Goal: Obtain resource: Download file/media

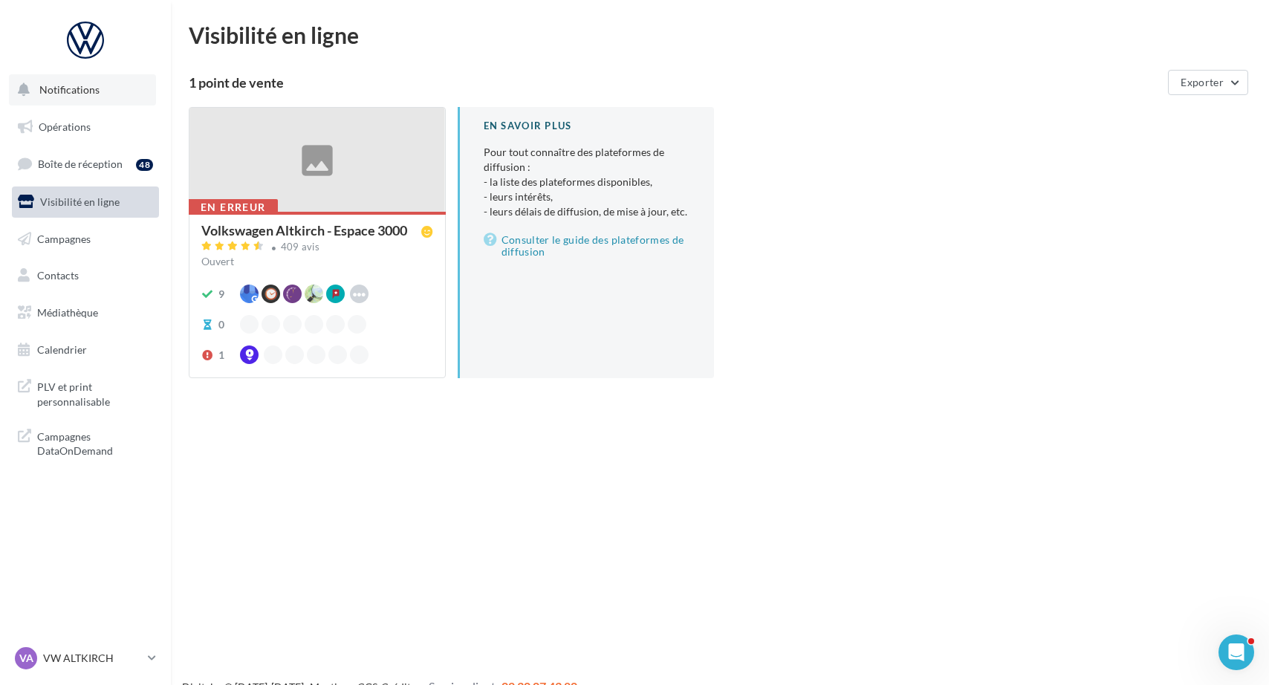
click at [94, 94] on span "Notifications" at bounding box center [69, 89] width 60 height 13
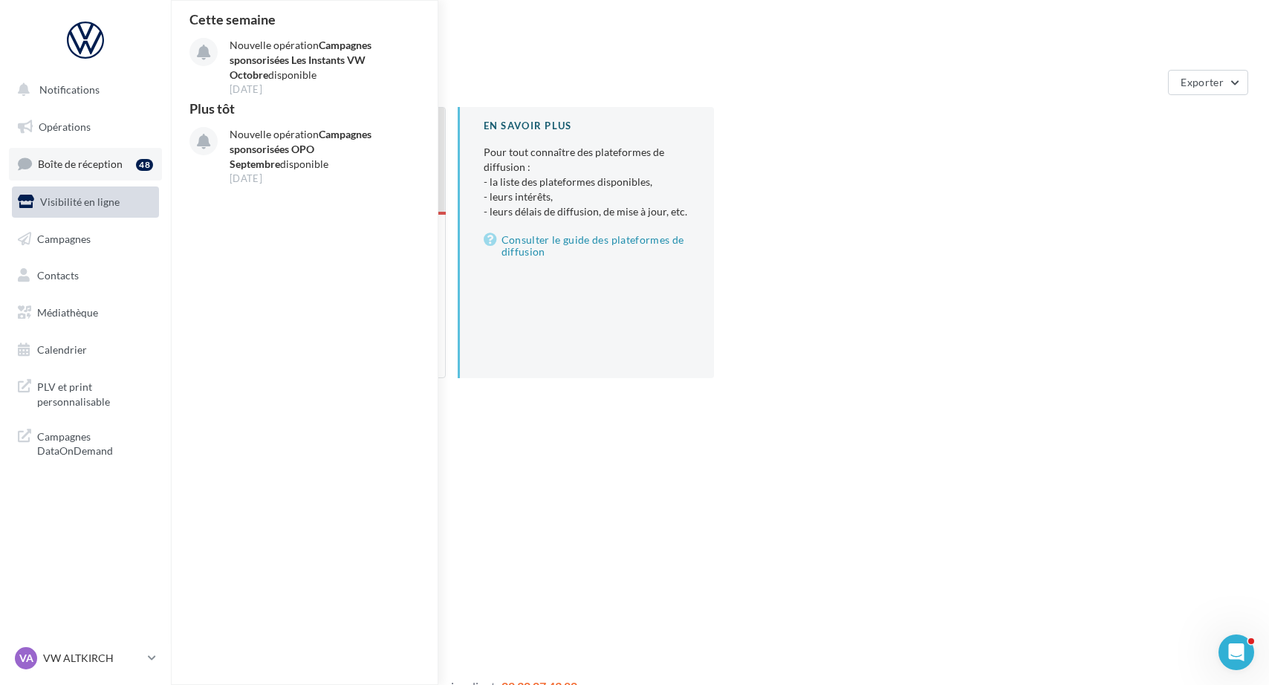
click at [95, 157] on span "Boîte de réception" at bounding box center [80, 163] width 85 height 13
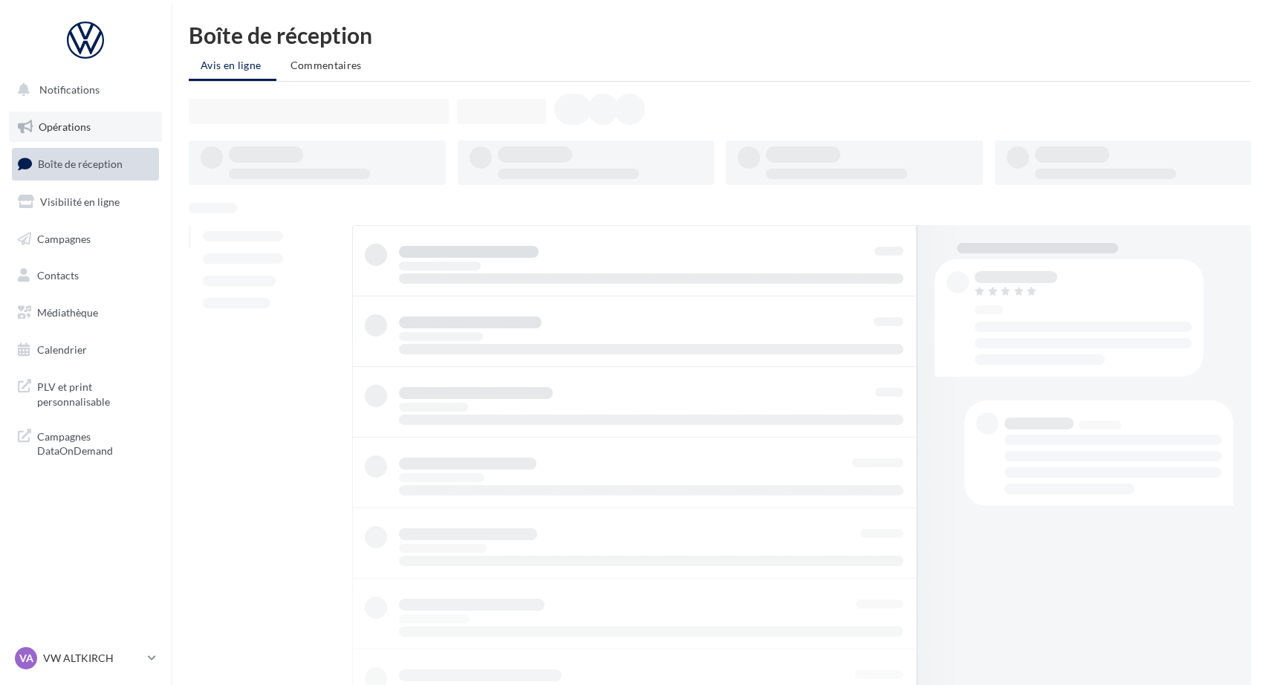
click at [92, 129] on link "Opérations" at bounding box center [85, 126] width 153 height 31
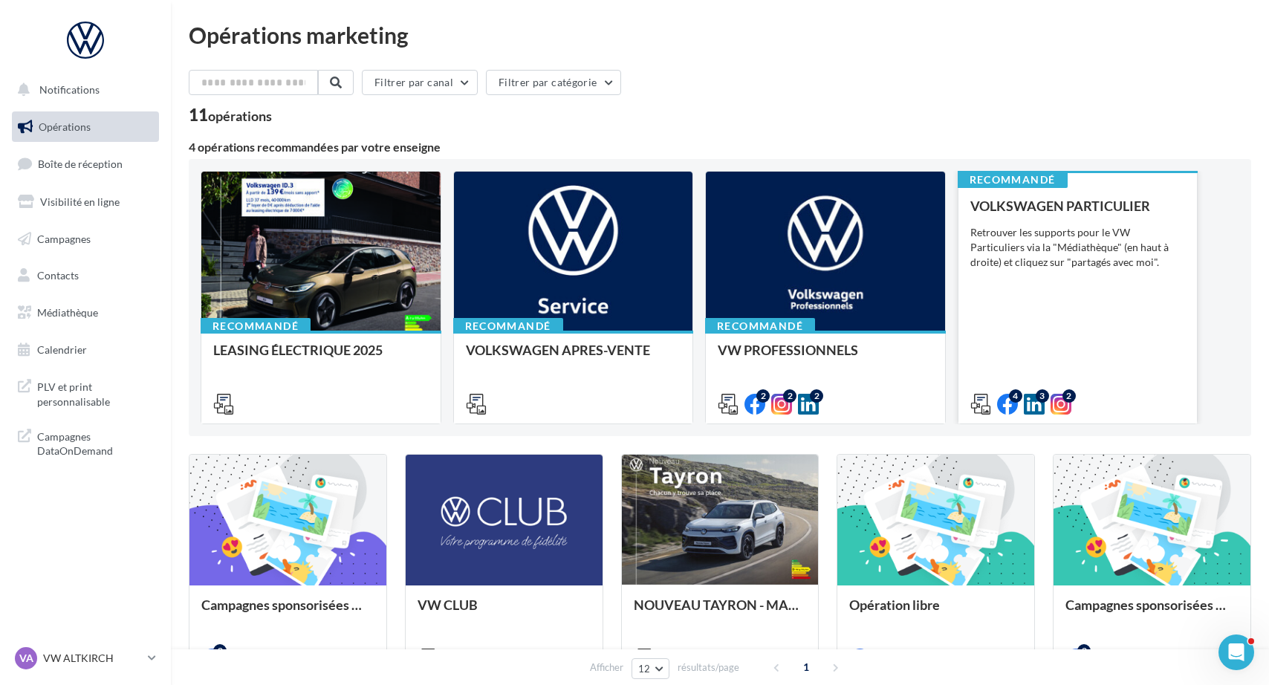
click at [1120, 354] on div "VOLKSWAGEN PARTICULIER Retrouver les supports pour le VW Particuliers via la "M…" at bounding box center [1077, 304] width 215 height 212
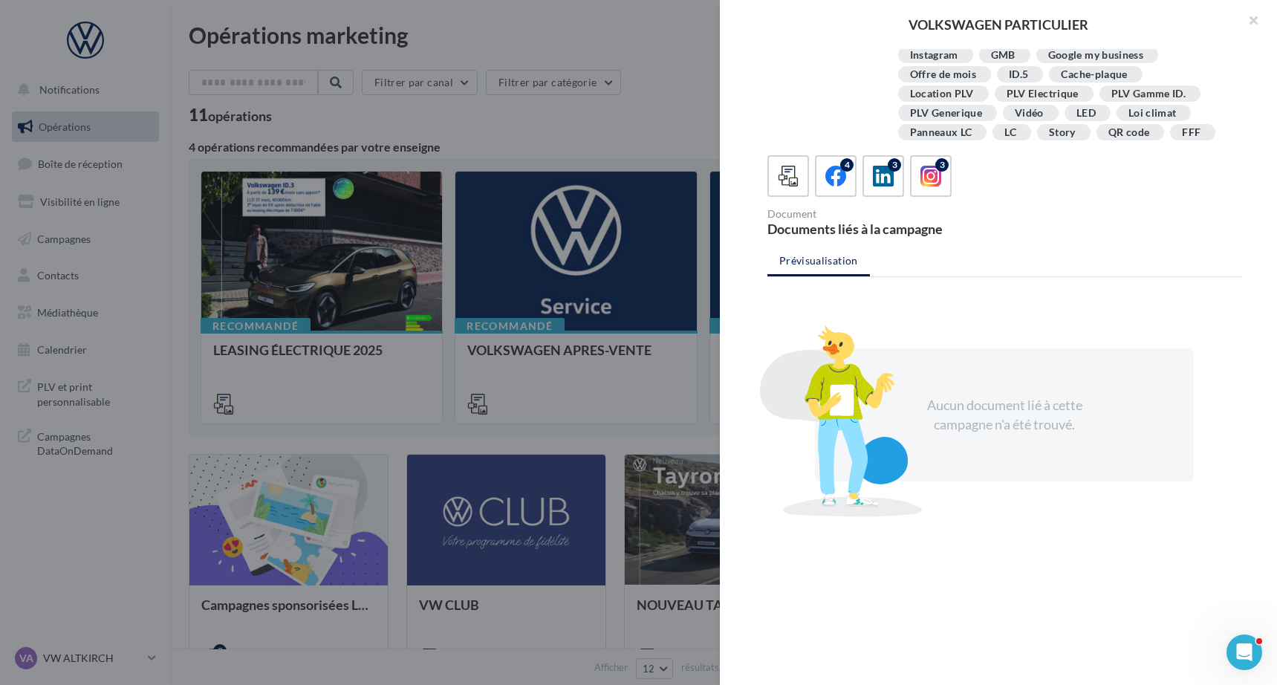
scroll to position [290, 0]
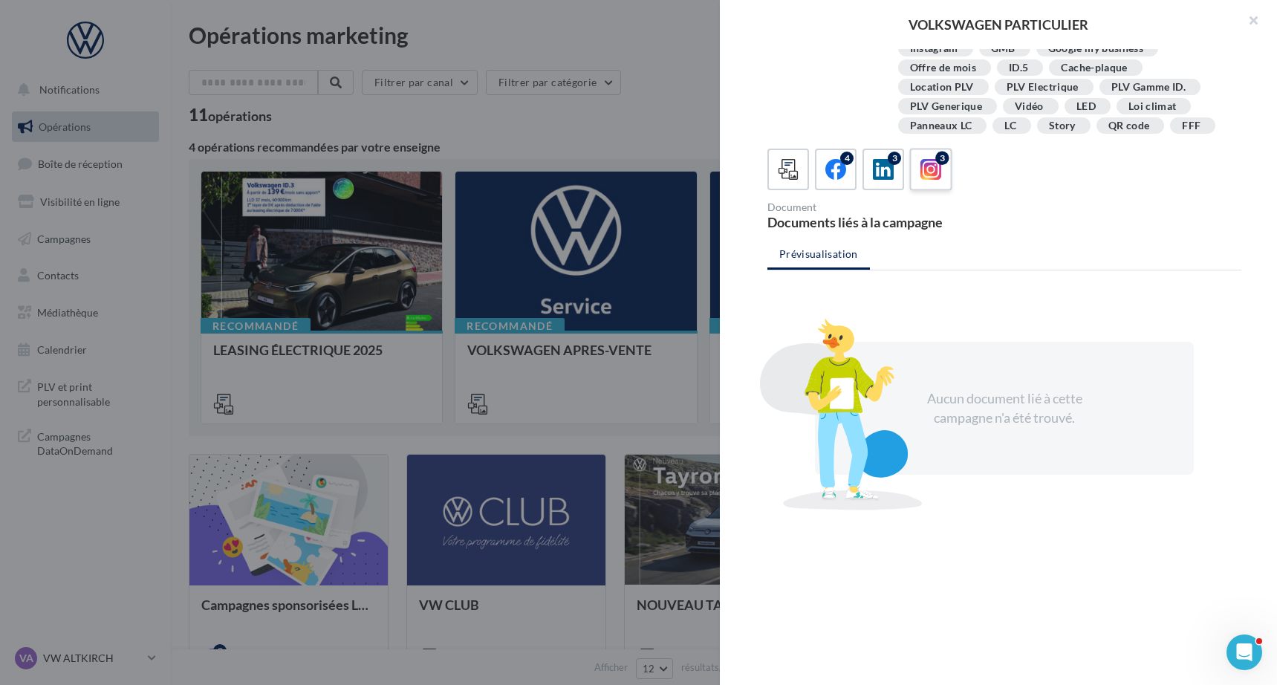
click at [929, 168] on icon at bounding box center [931, 170] width 22 height 22
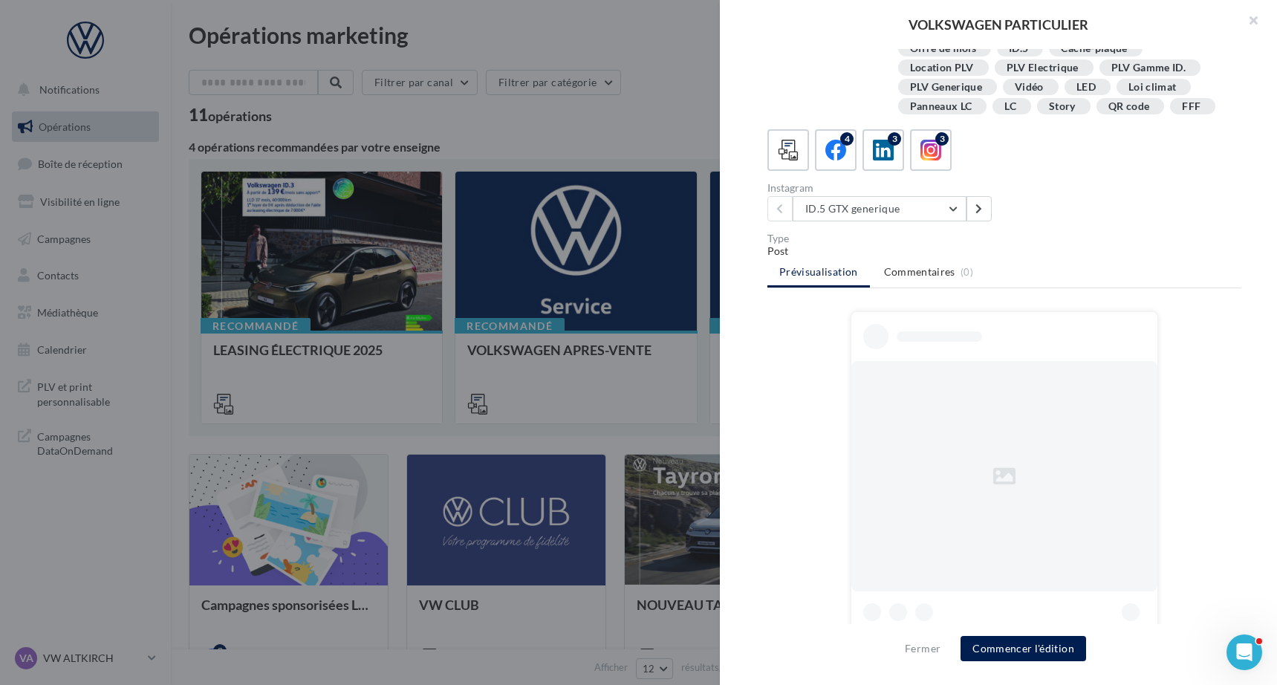
scroll to position [435, 0]
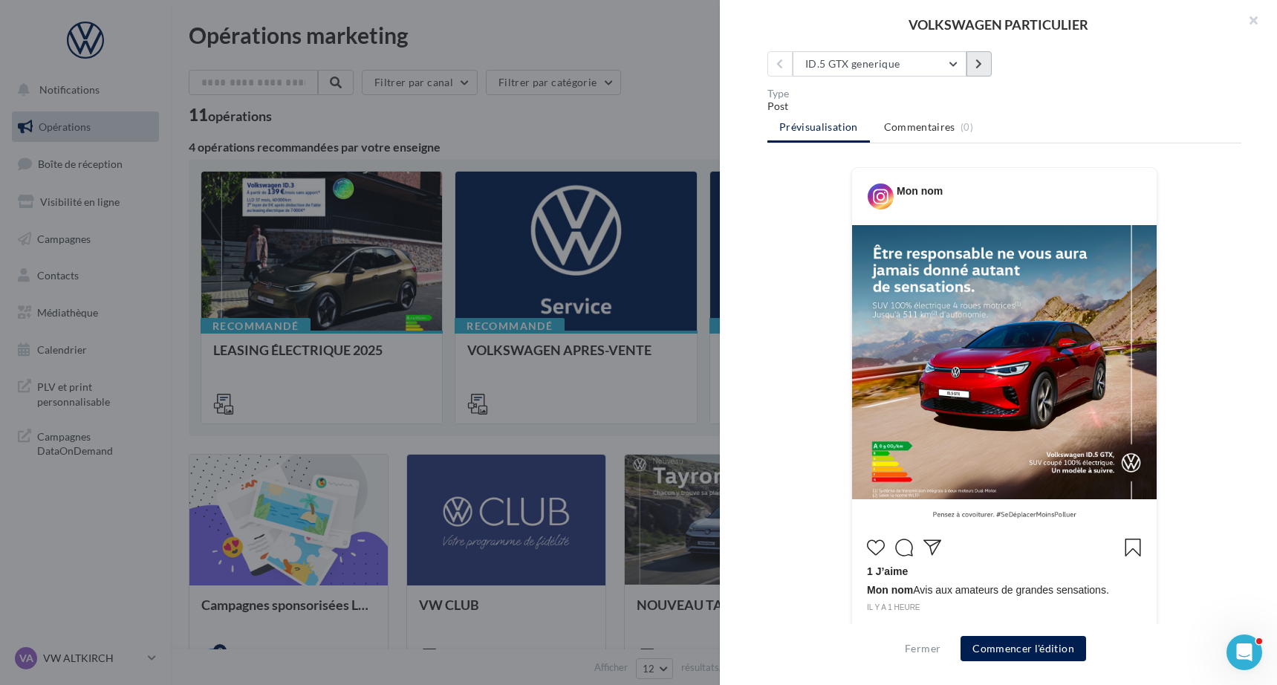
click at [970, 75] on button at bounding box center [978, 63] width 25 height 25
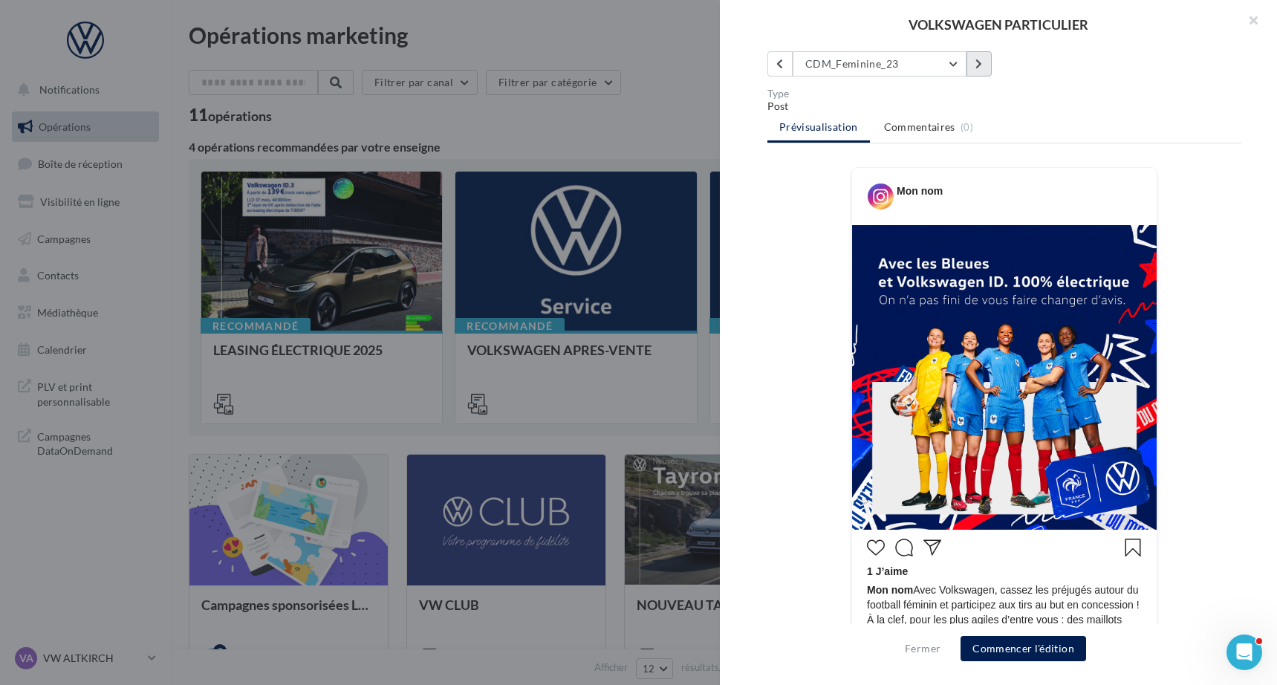
click at [973, 77] on button at bounding box center [978, 63] width 25 height 25
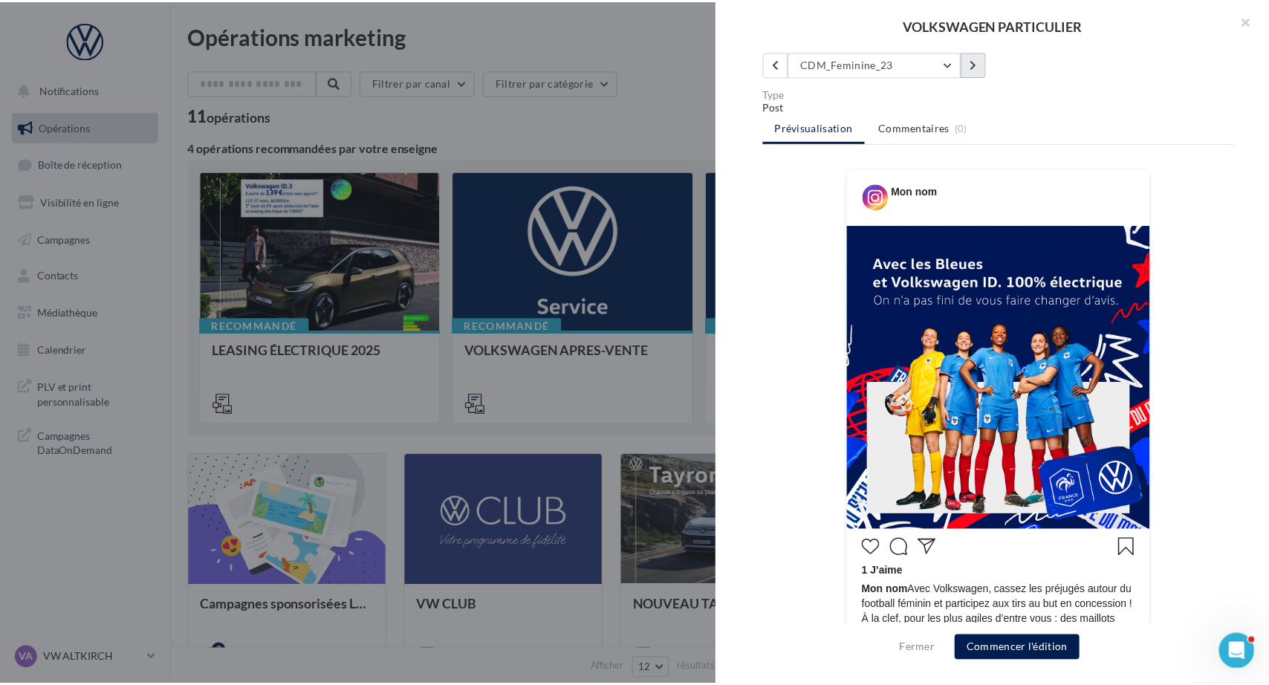
scroll to position [409, 0]
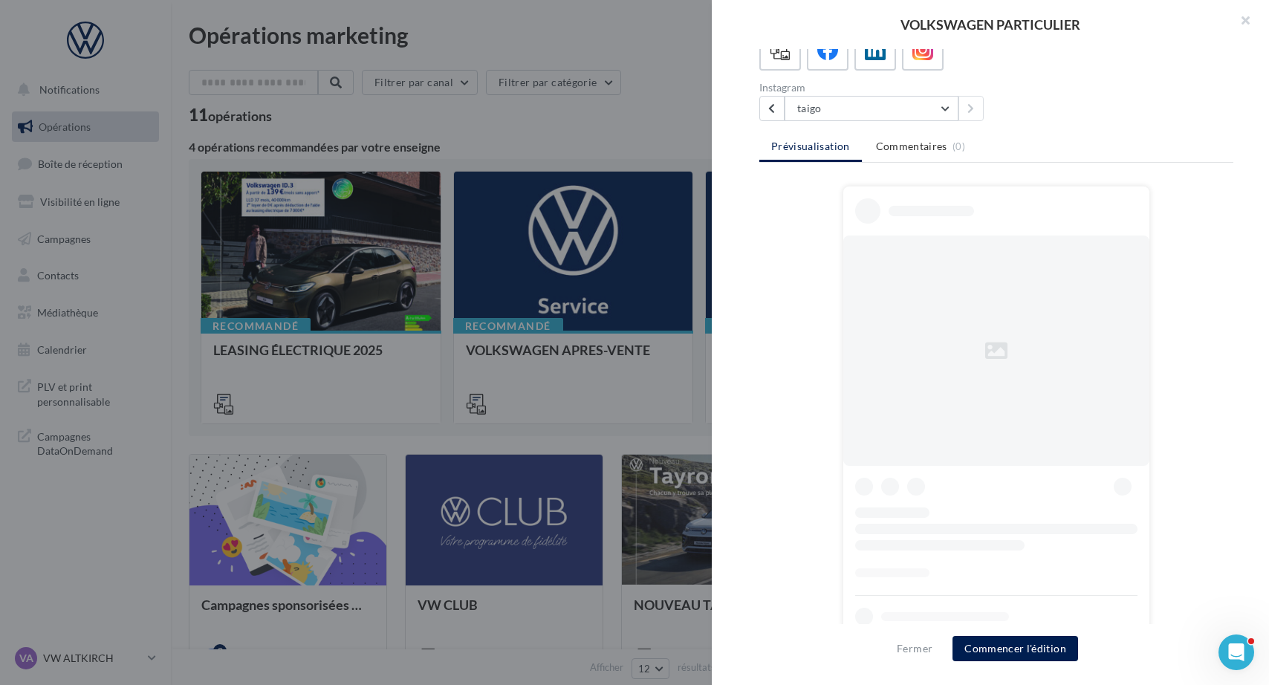
click at [550, 342] on div at bounding box center [634, 342] width 1269 height 685
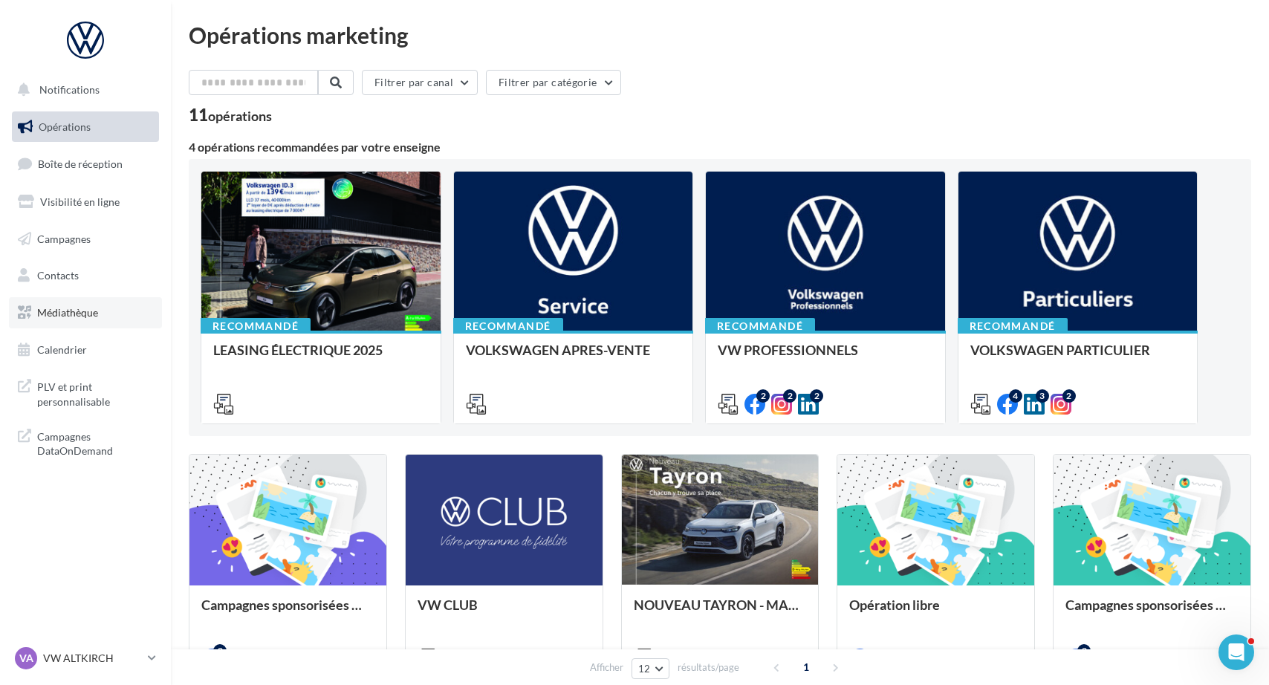
click at [81, 303] on link "Médiathèque" at bounding box center [85, 312] width 153 height 31
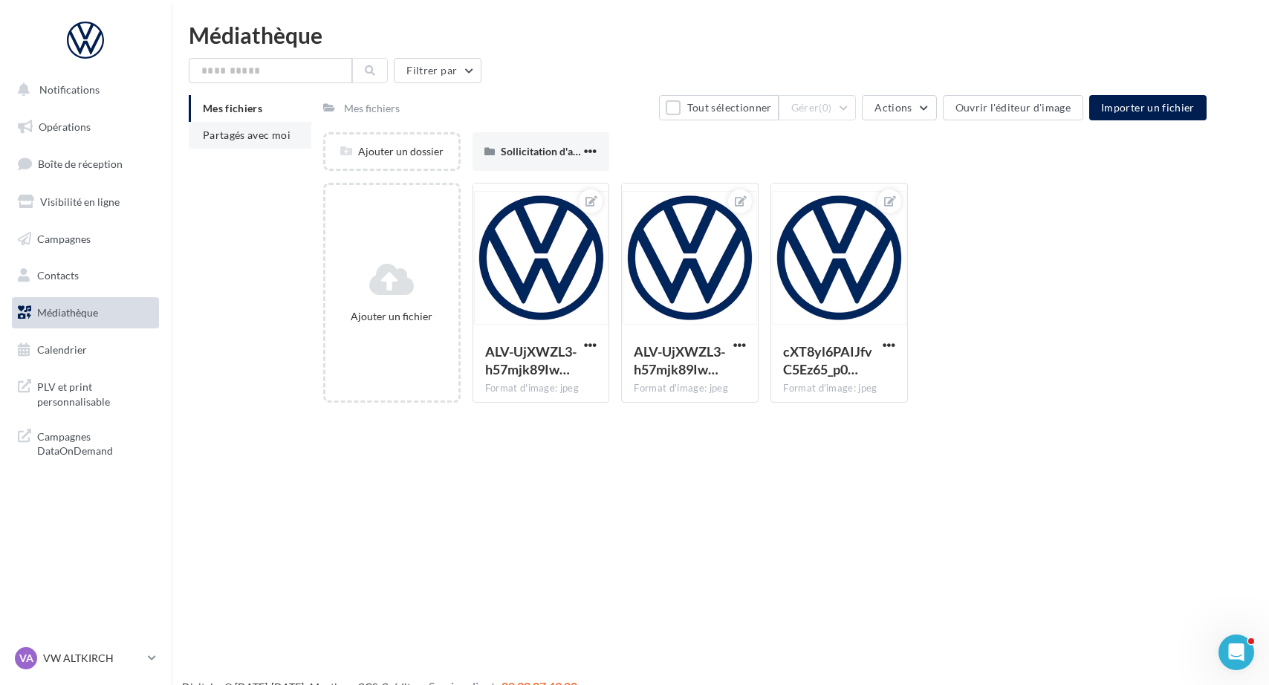
click at [254, 145] on li "Partagés avec moi" at bounding box center [250, 135] width 123 height 27
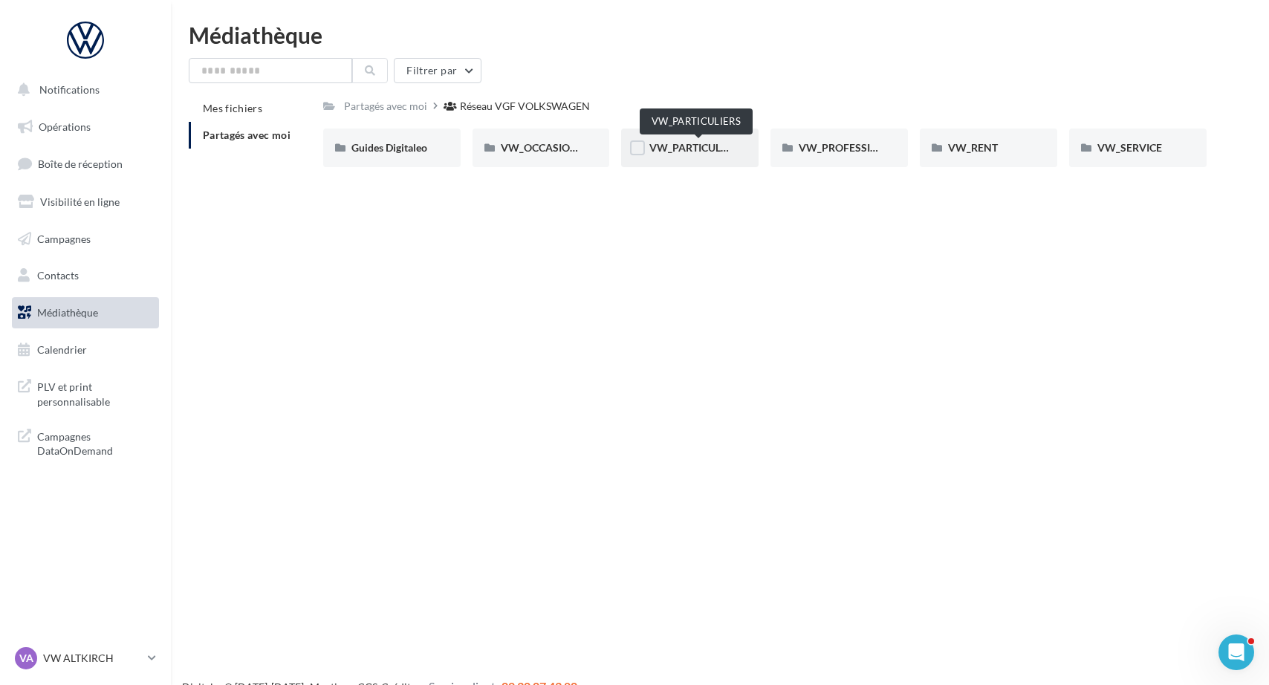
click at [713, 150] on span "VW_PARTICULIERS" at bounding box center [695, 147] width 93 height 13
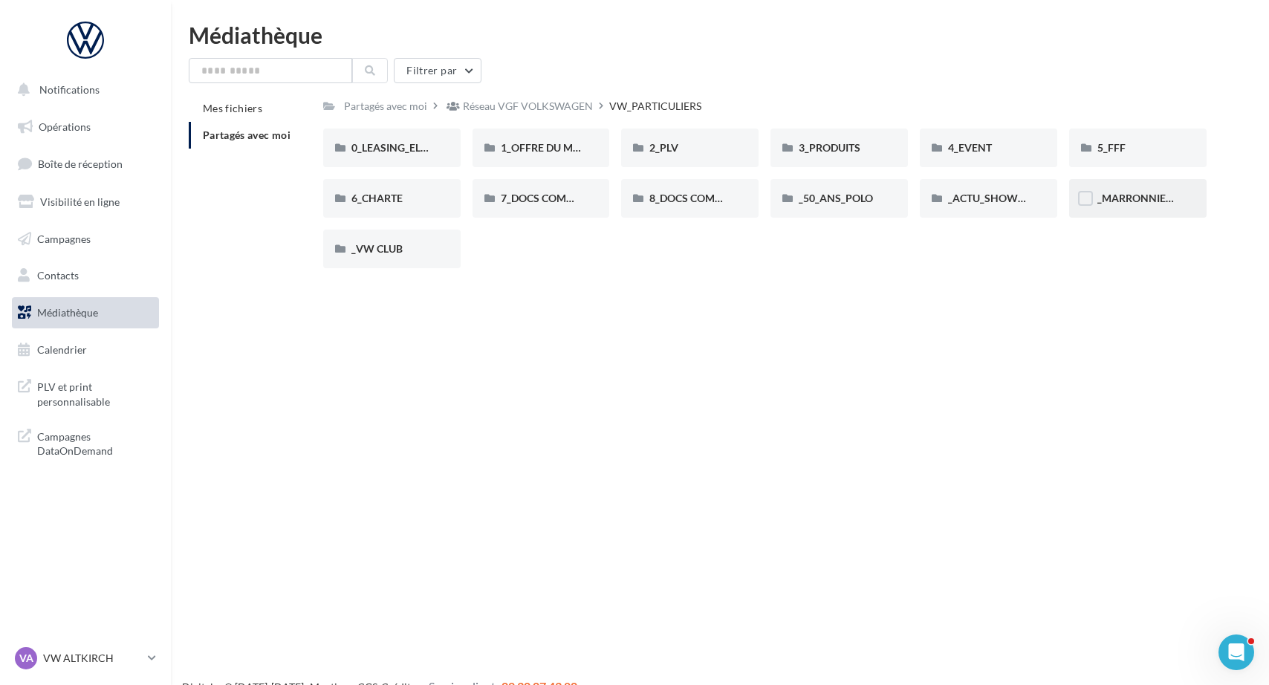
click at [1103, 209] on div "_MARRONNIERS_25" at bounding box center [1137, 198] width 137 height 39
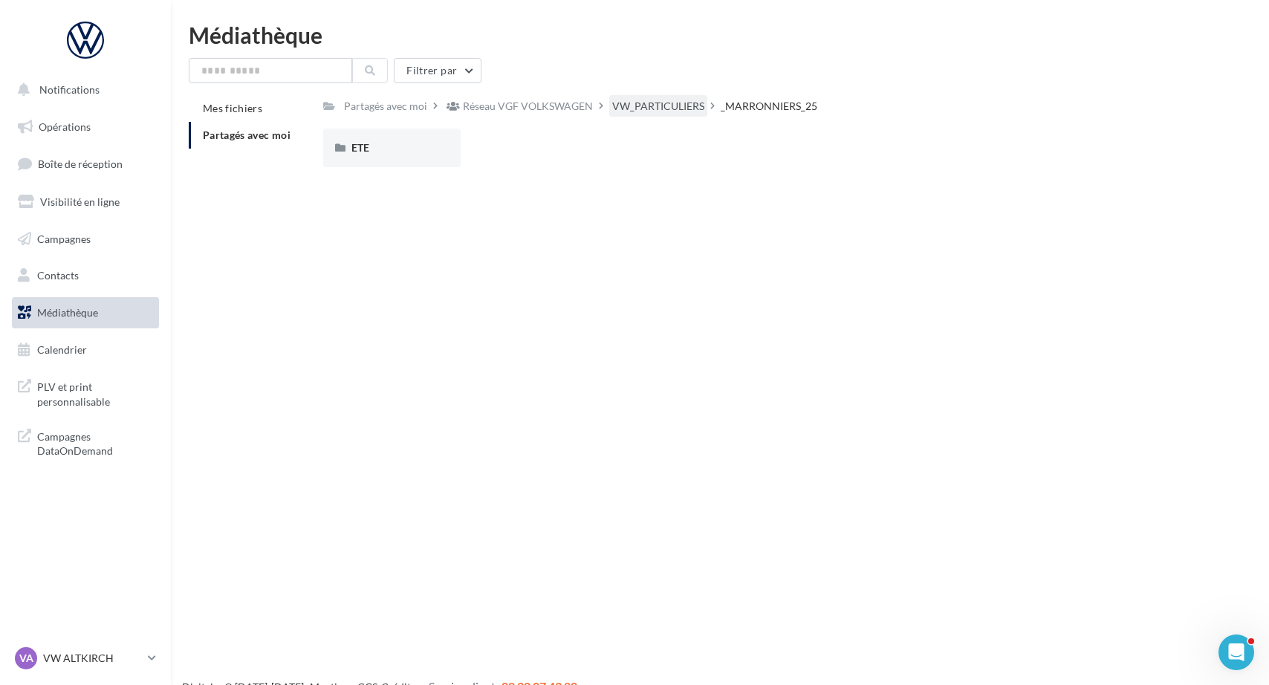
click at [651, 103] on div "VW_PARTICULIERS" at bounding box center [658, 106] width 92 height 15
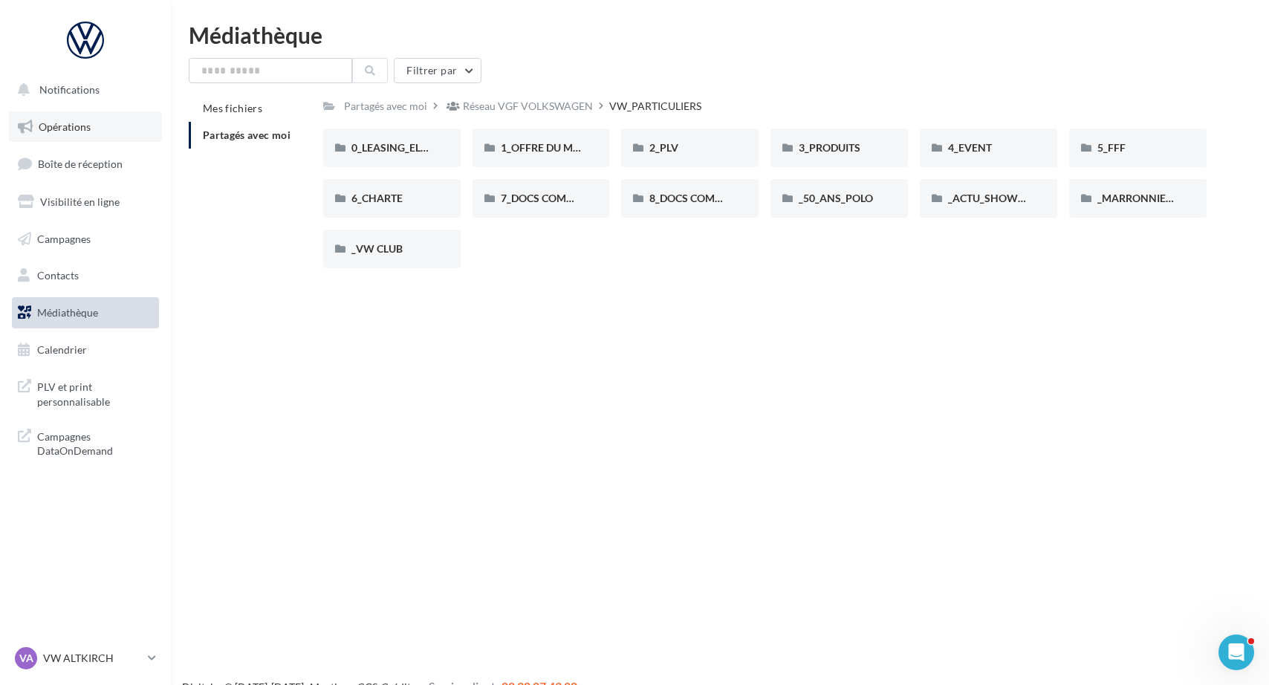
click at [103, 120] on link "Opérations" at bounding box center [85, 126] width 153 height 31
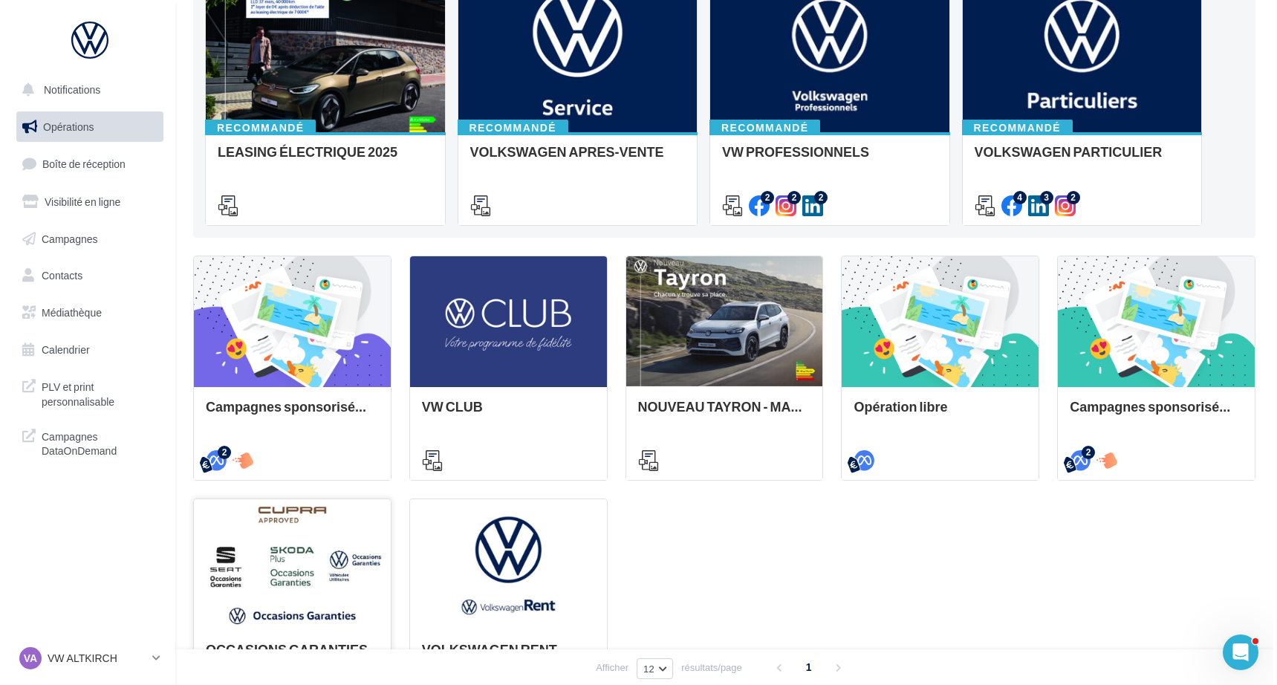
scroll to position [226, 0]
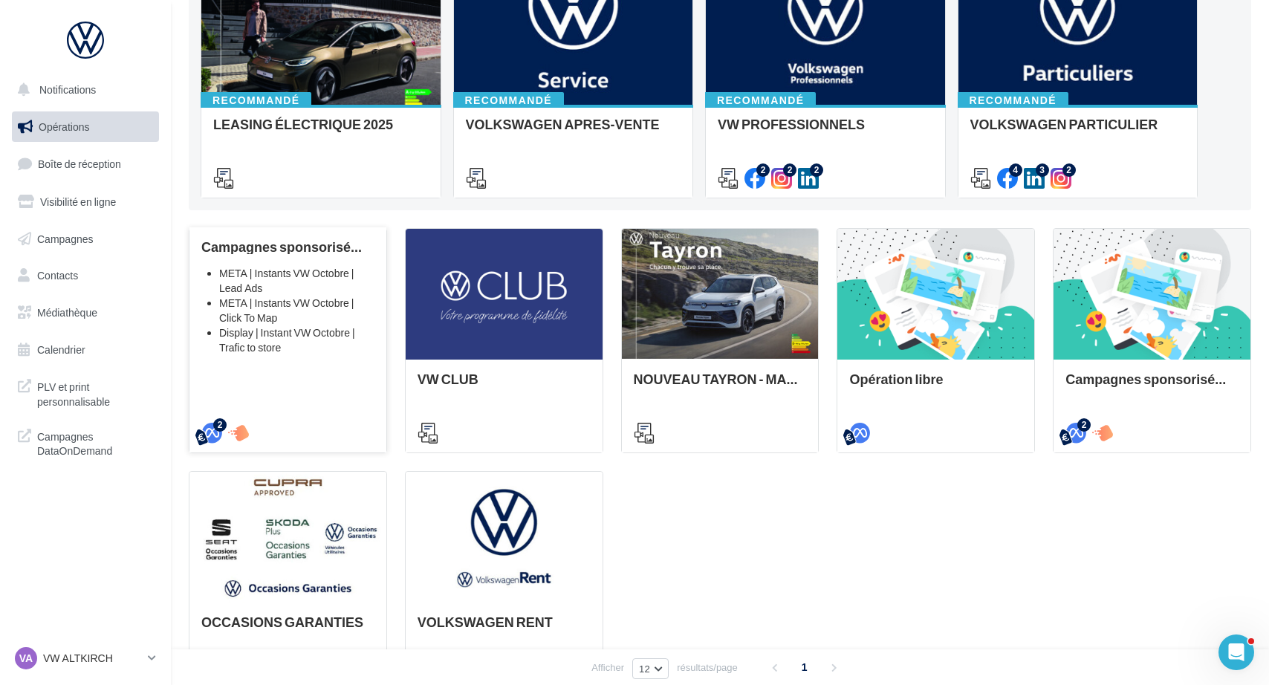
click at [320, 384] on div "Campagnes sponsorisées Les Instants VW Octobre META | Instants VW Octobre | Lea…" at bounding box center [287, 339] width 173 height 200
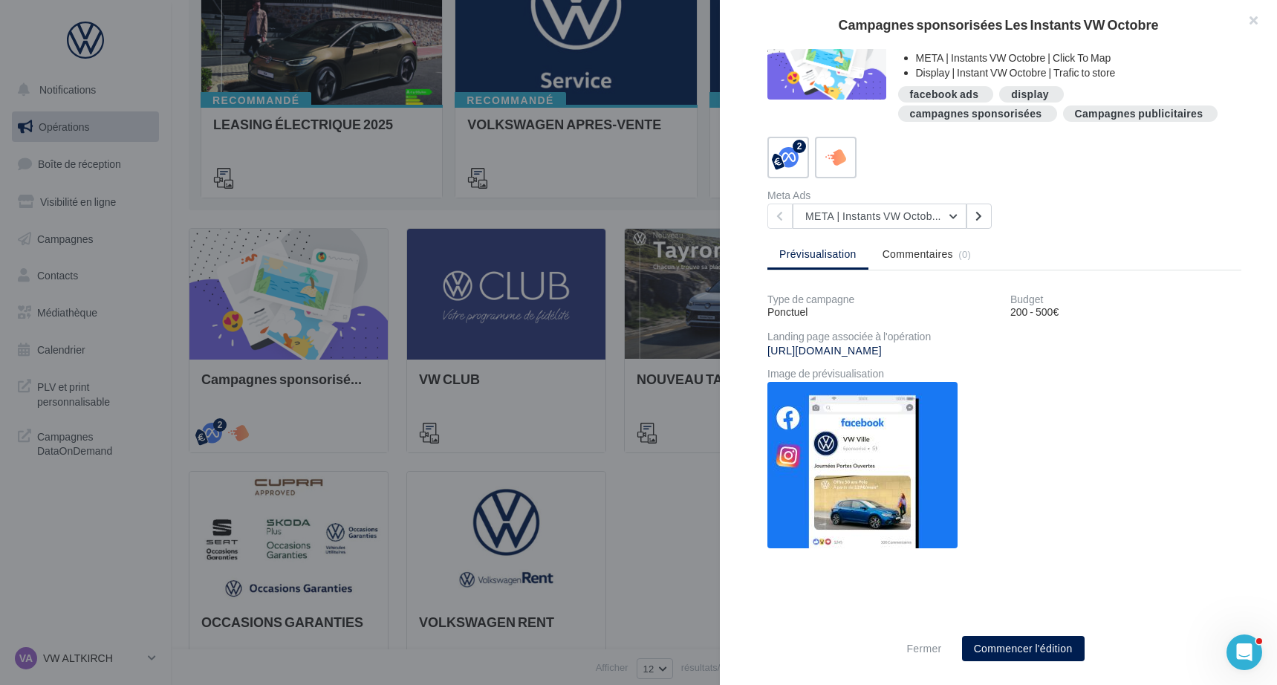
scroll to position [267, 0]
click at [646, 525] on div at bounding box center [638, 342] width 1277 height 685
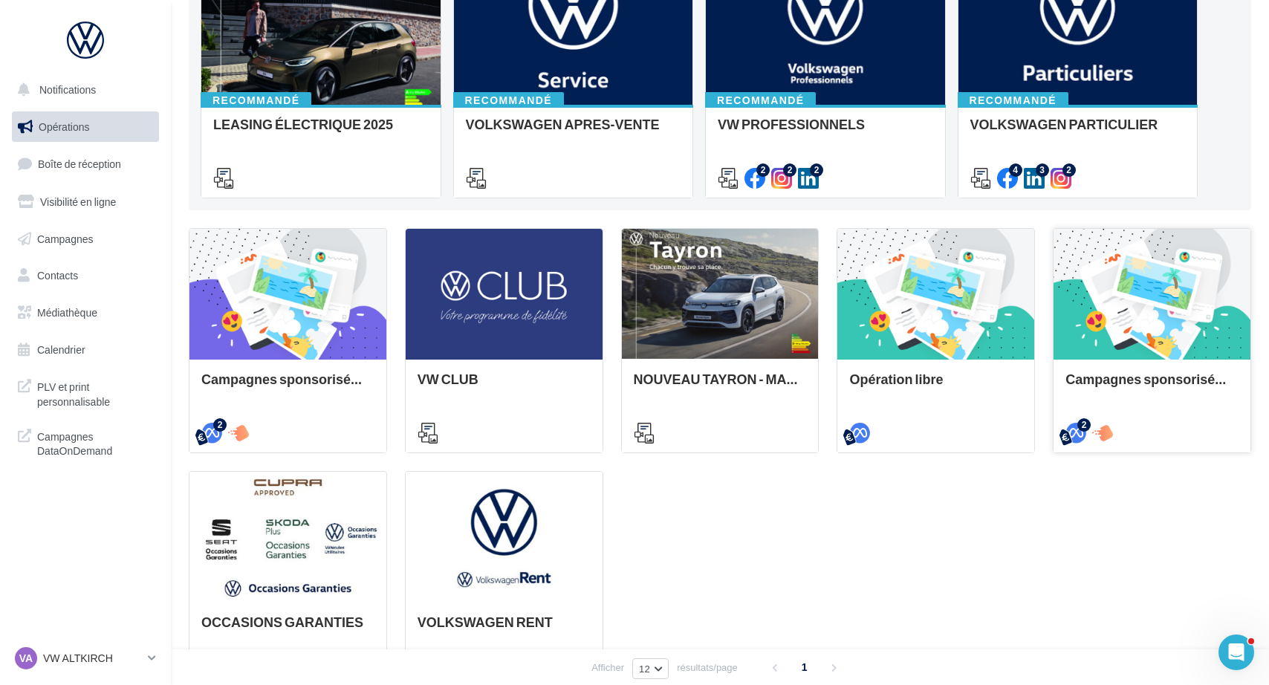
click at [1086, 371] on div "Campagnes sponsorisées OPO" at bounding box center [1151, 405] width 197 height 91
drag, startPoint x: 570, startPoint y: 458, endPoint x: 824, endPoint y: 415, distance: 257.7
click at [912, 385] on div "Opération libre" at bounding box center [935, 386] width 173 height 30
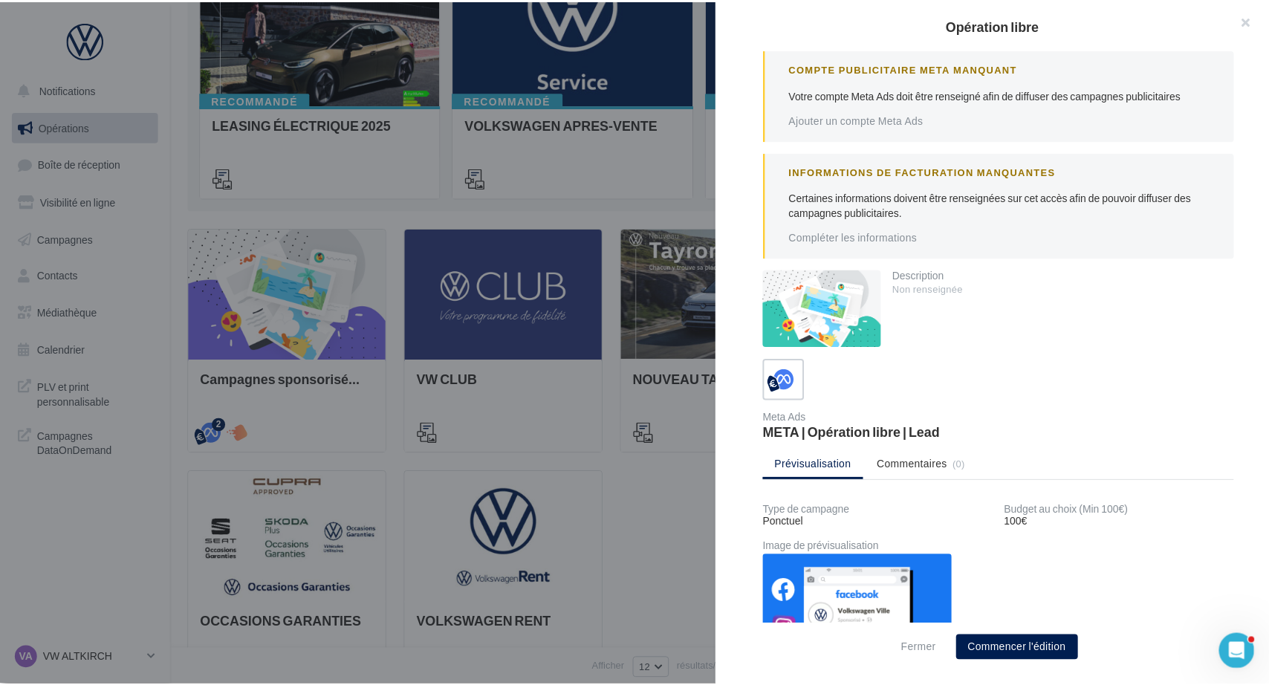
scroll to position [210, 0]
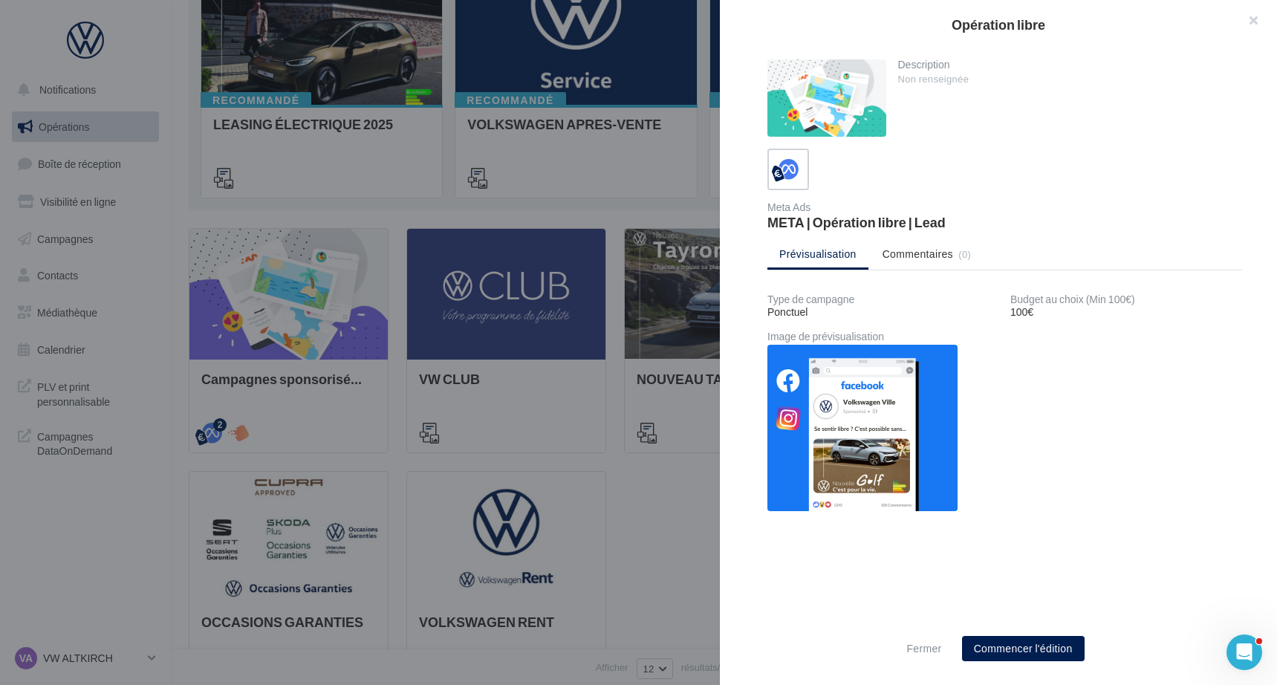
click at [635, 518] on div at bounding box center [638, 342] width 1277 height 685
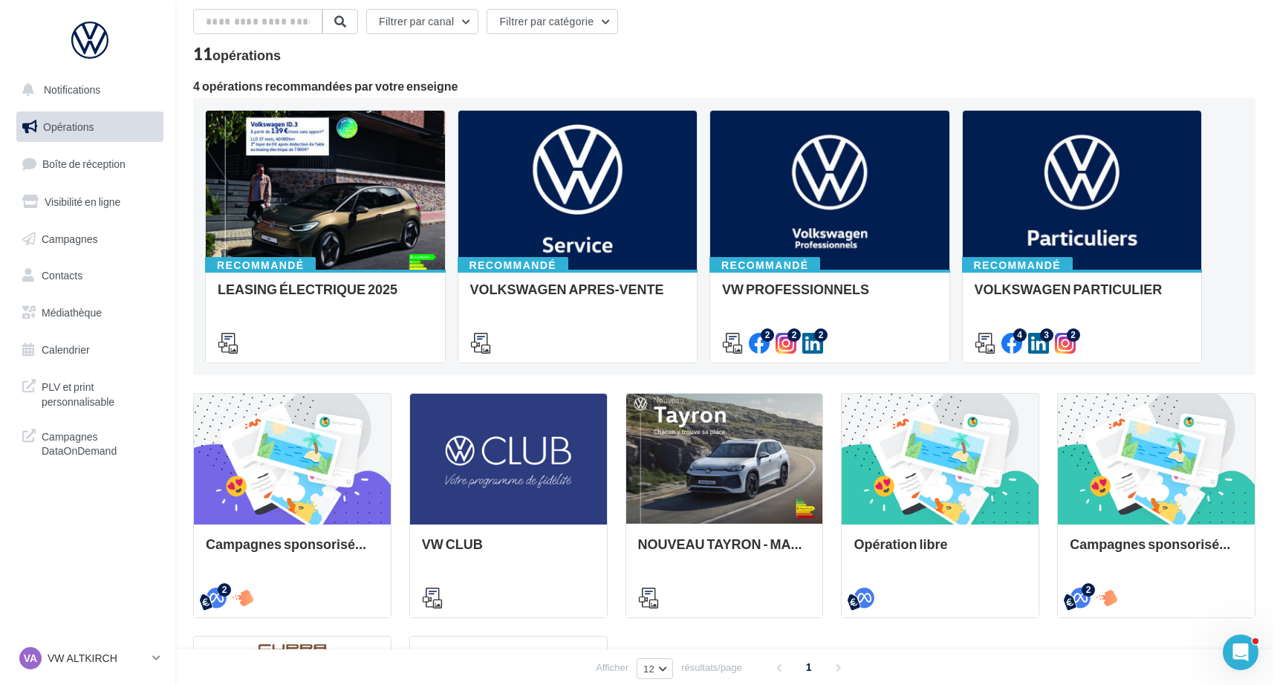
scroll to position [0, 0]
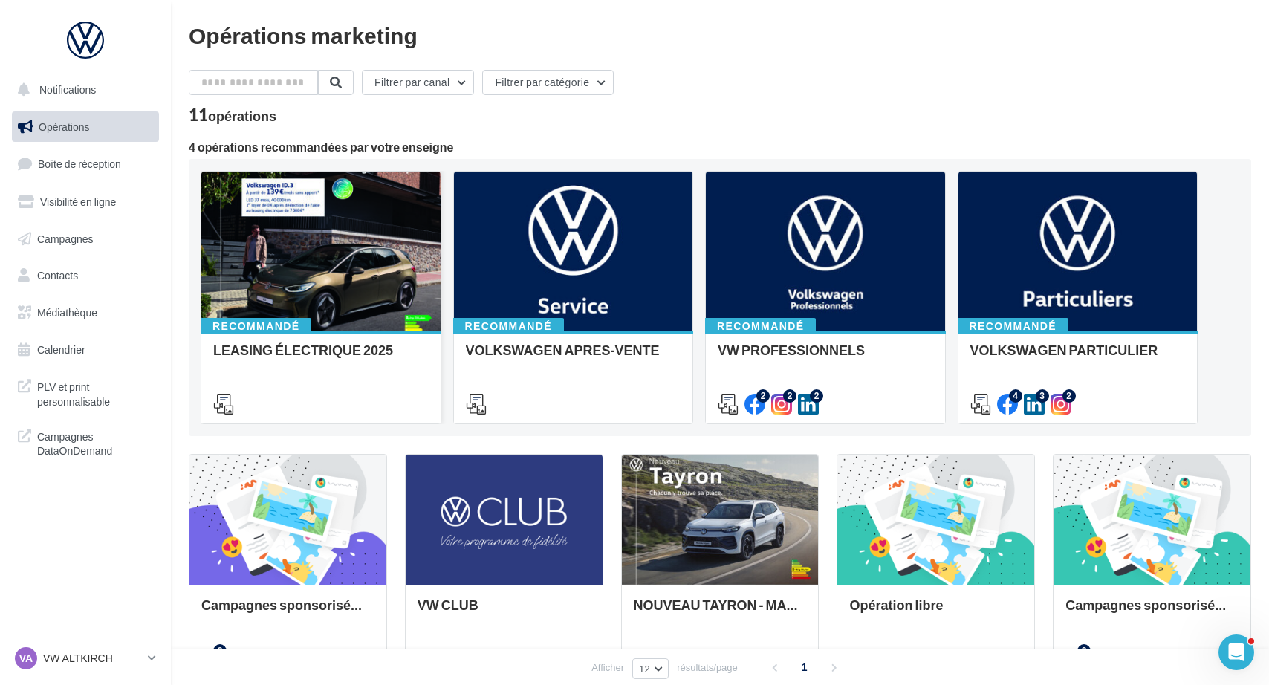
click at [316, 298] on div at bounding box center [320, 252] width 239 height 160
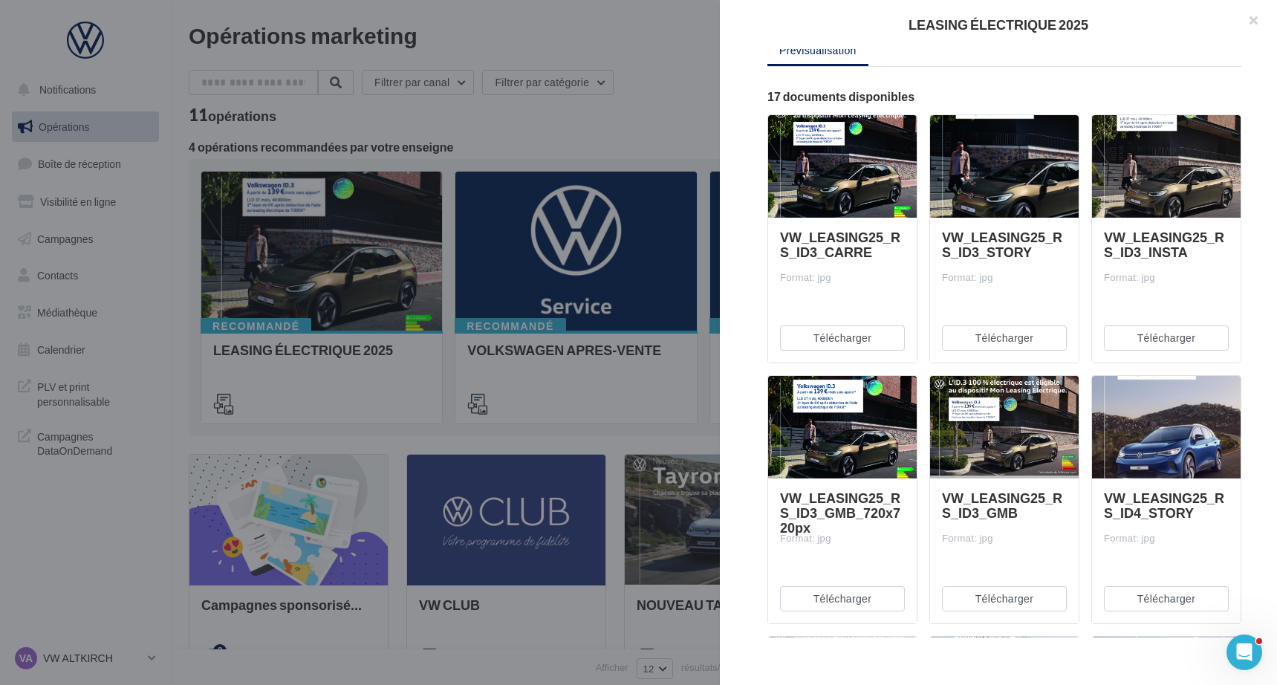
scroll to position [417, 0]
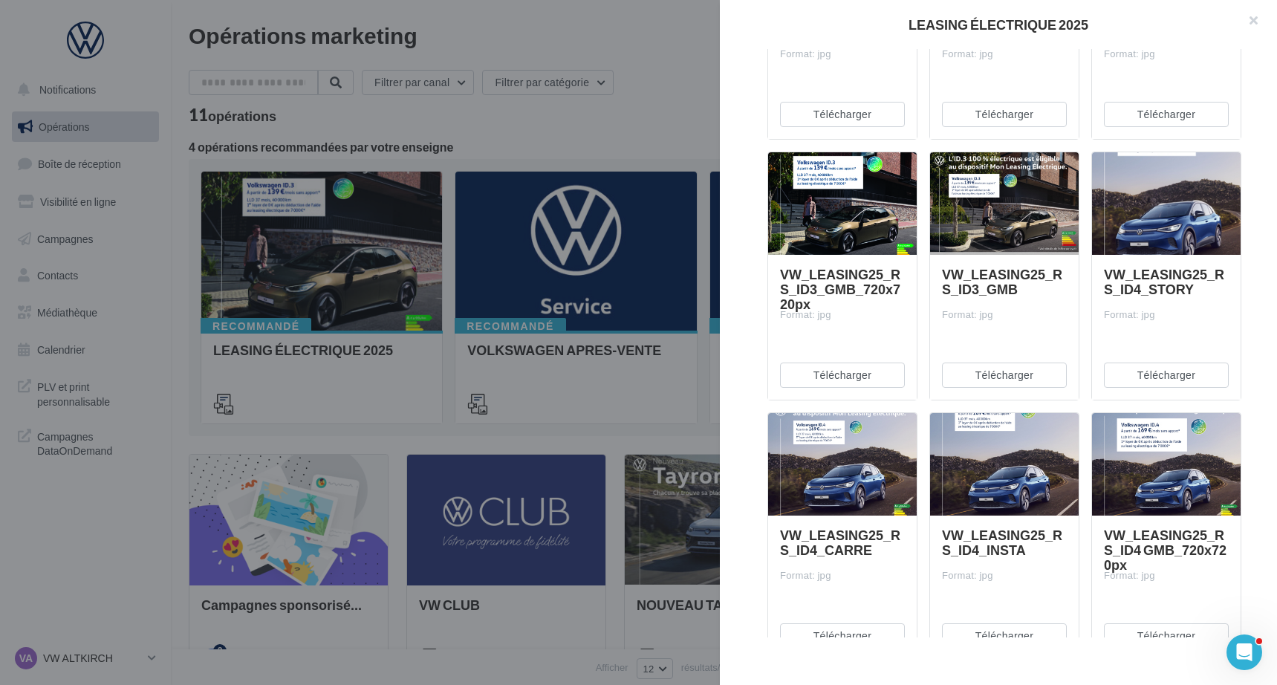
click at [1003, 282] on span "VW_LEASING25_RS_ID3_GMB" at bounding box center [1002, 281] width 120 height 31
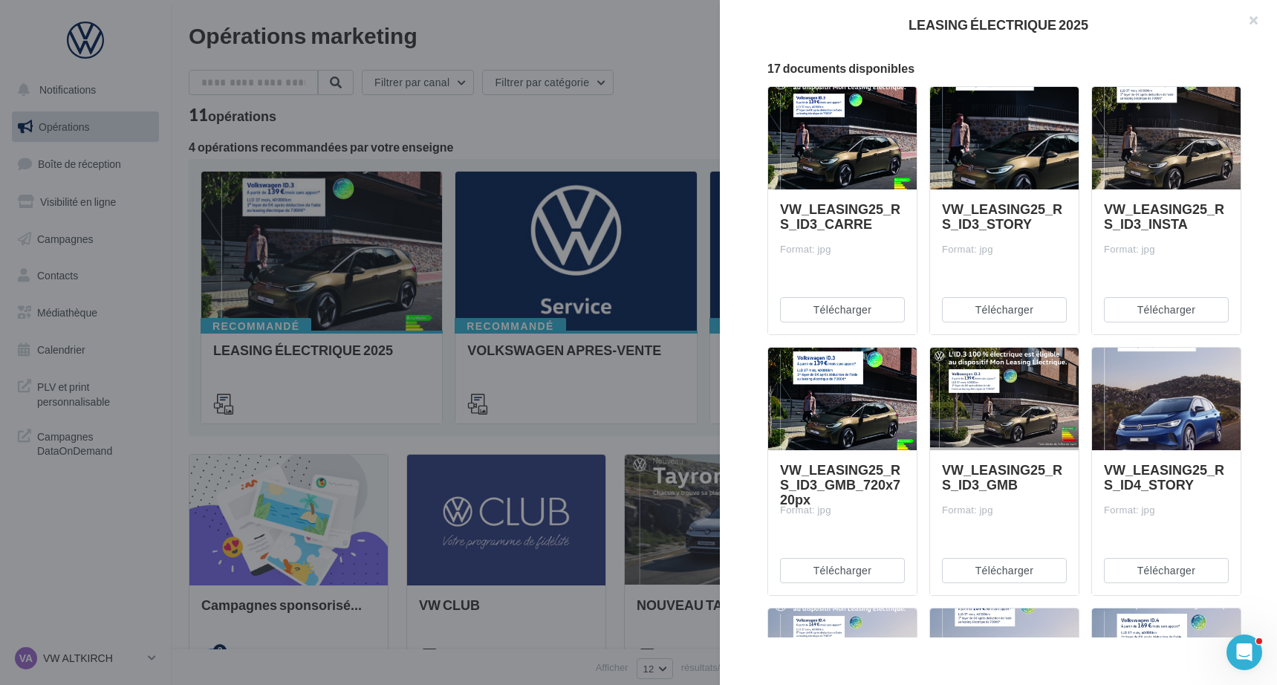
scroll to position [0, 0]
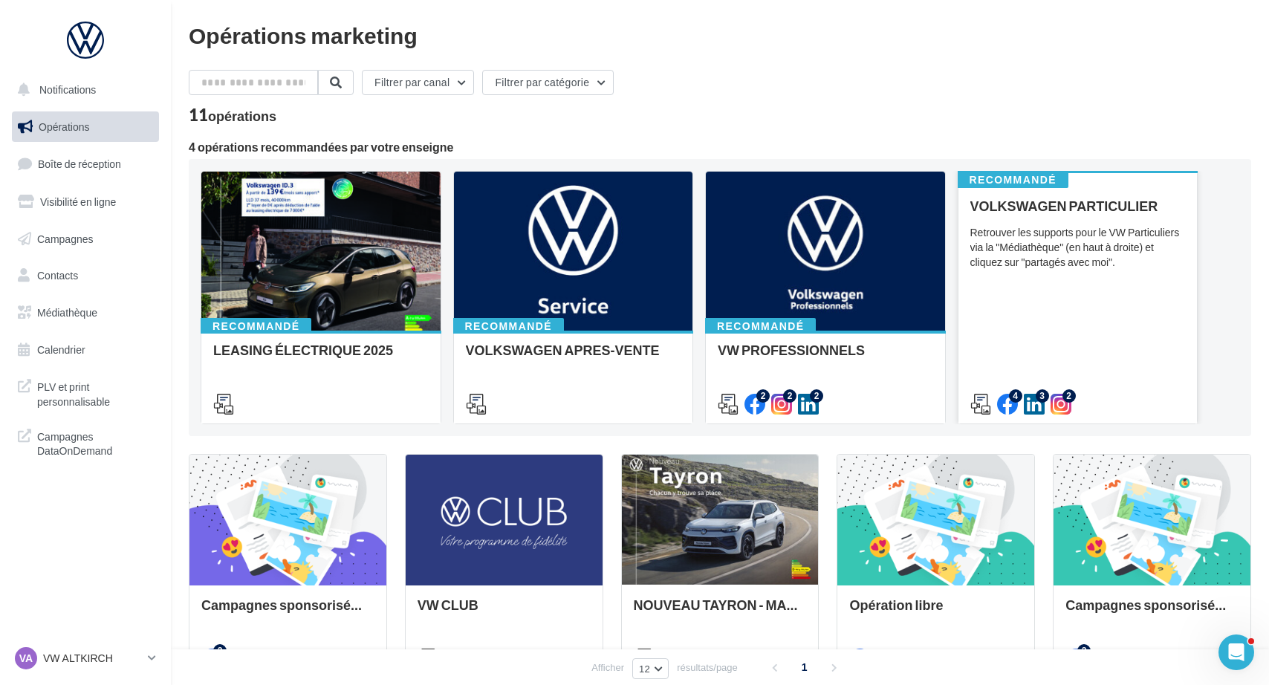
click at [1131, 259] on div "Retrouver les supports pour le VW Particuliers via la "Médiathèque" (en haut à …" at bounding box center [1077, 247] width 215 height 45
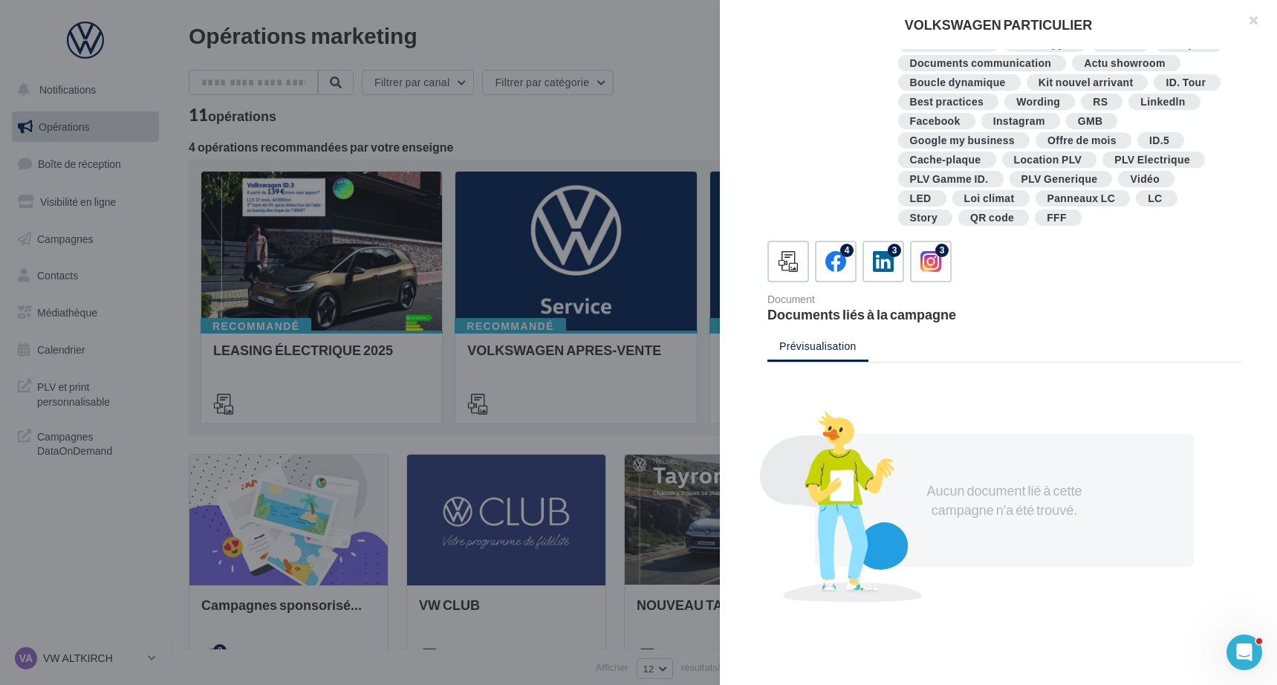
scroll to position [228, 0]
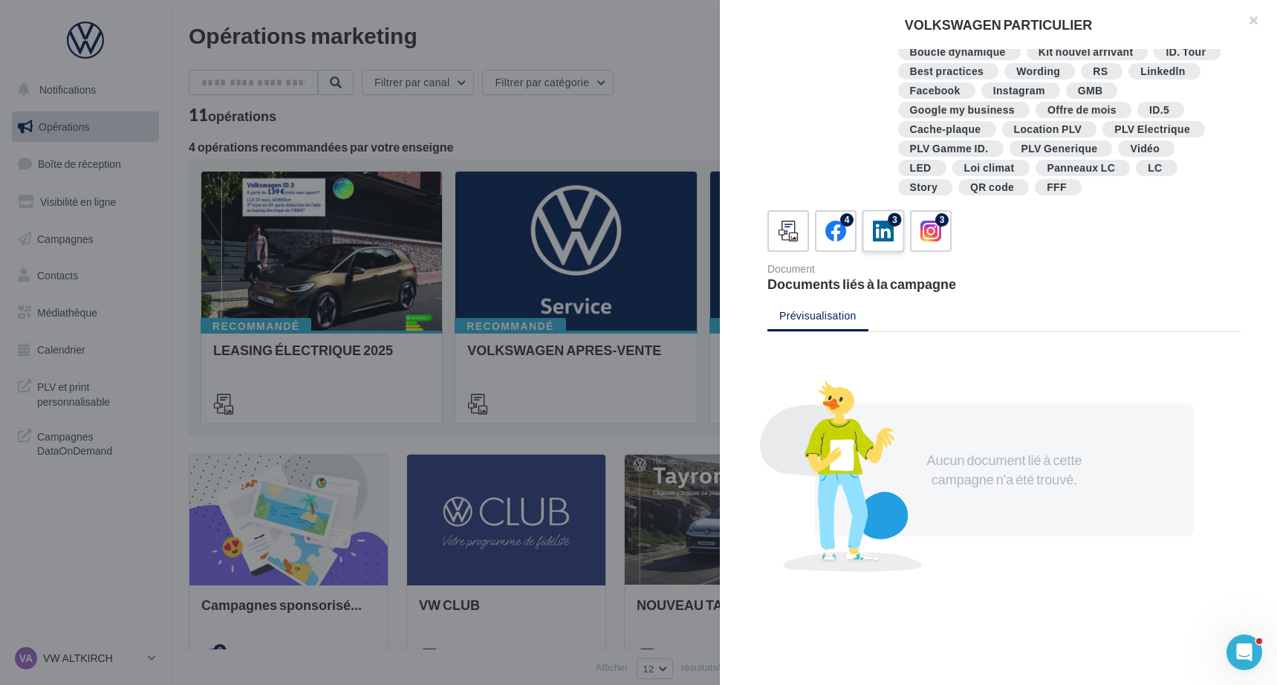
click at [900, 250] on label "3" at bounding box center [883, 230] width 42 height 42
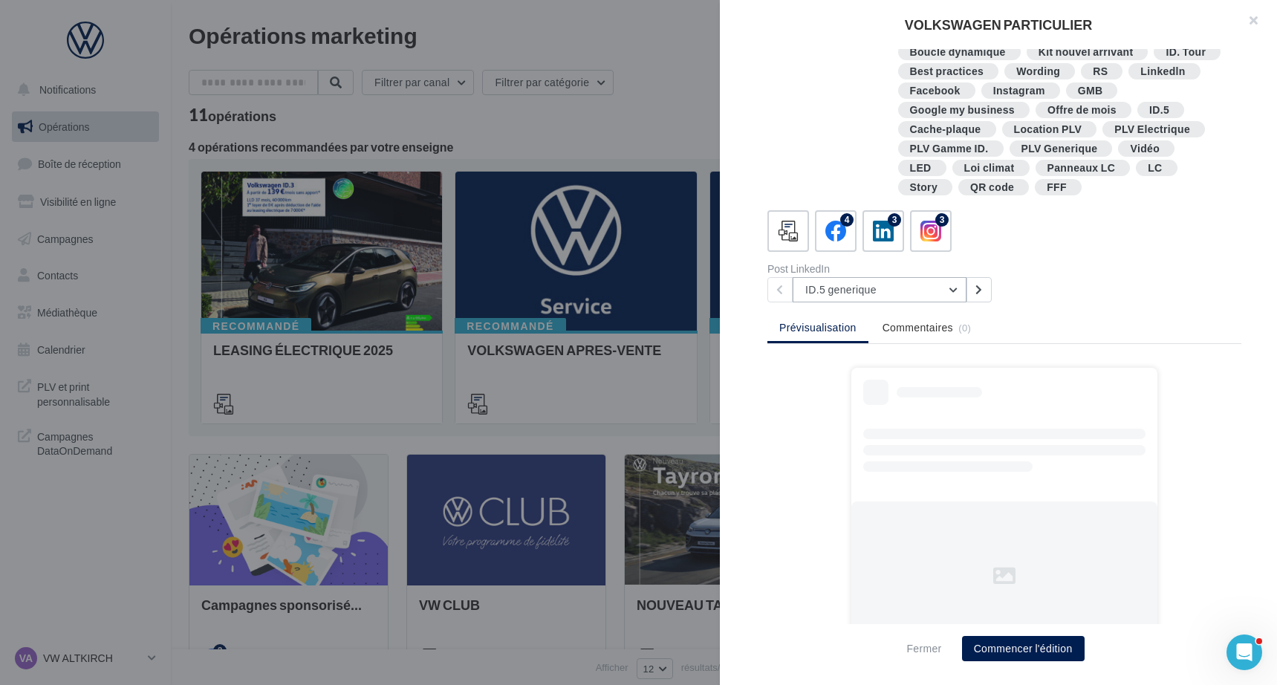
click at [949, 291] on button "ID.5 generique" at bounding box center [880, 289] width 174 height 25
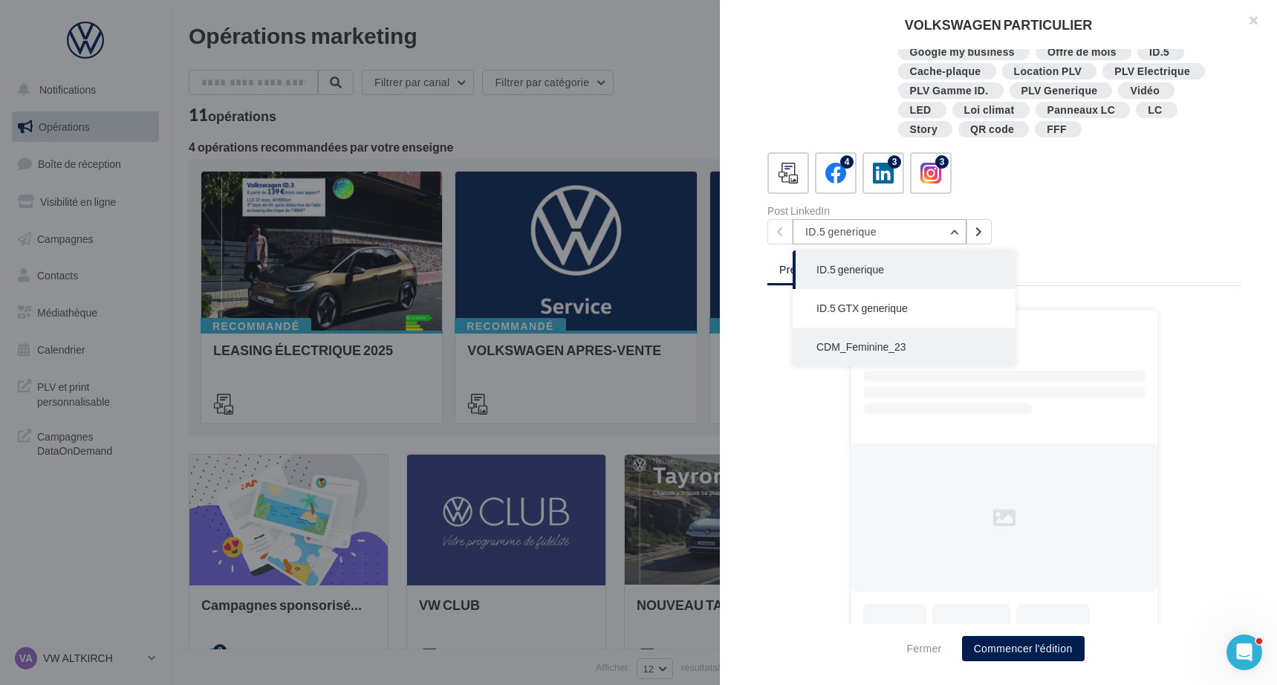
scroll to position [293, 0]
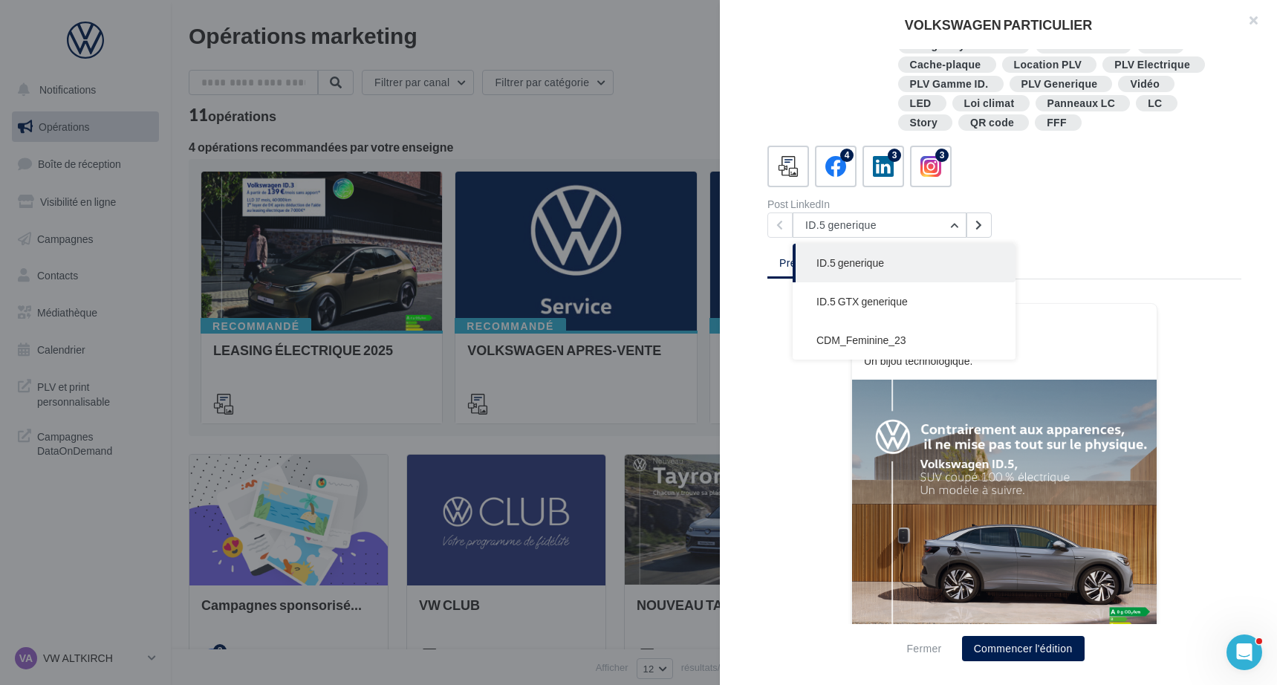
click at [428, 395] on div at bounding box center [638, 342] width 1277 height 685
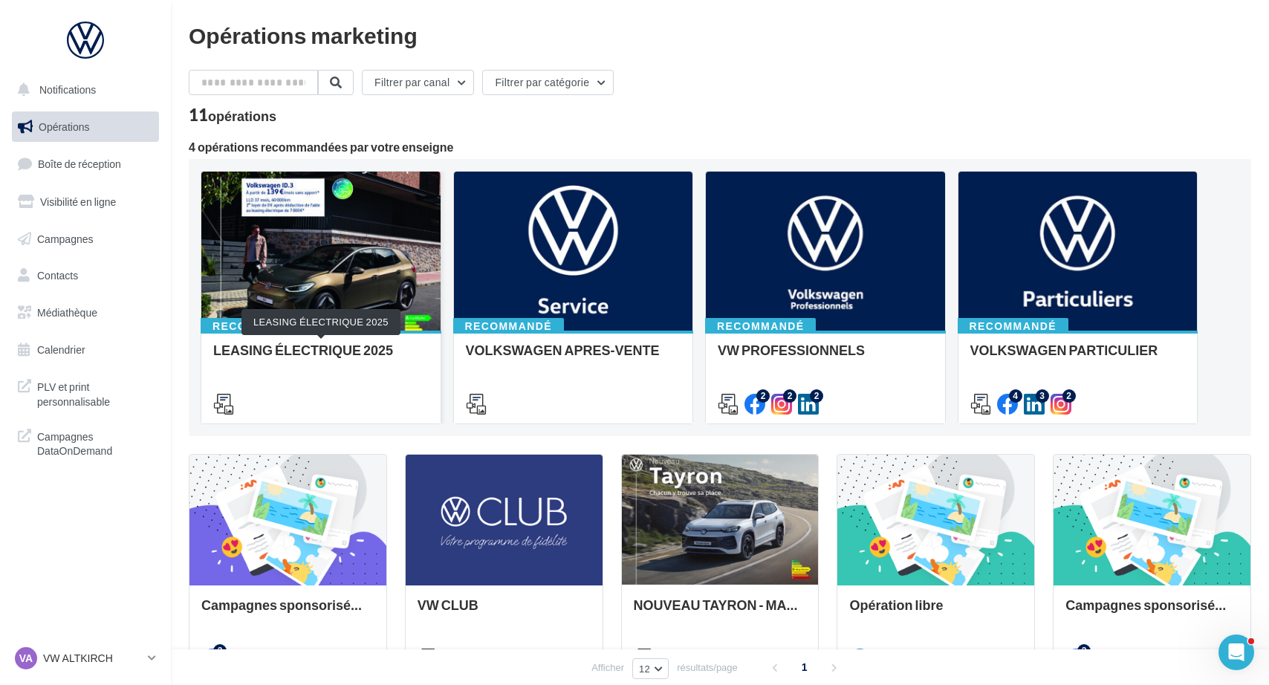
click at [318, 359] on div "LEASING ÉLECTRIQUE 2025" at bounding box center [320, 357] width 215 height 30
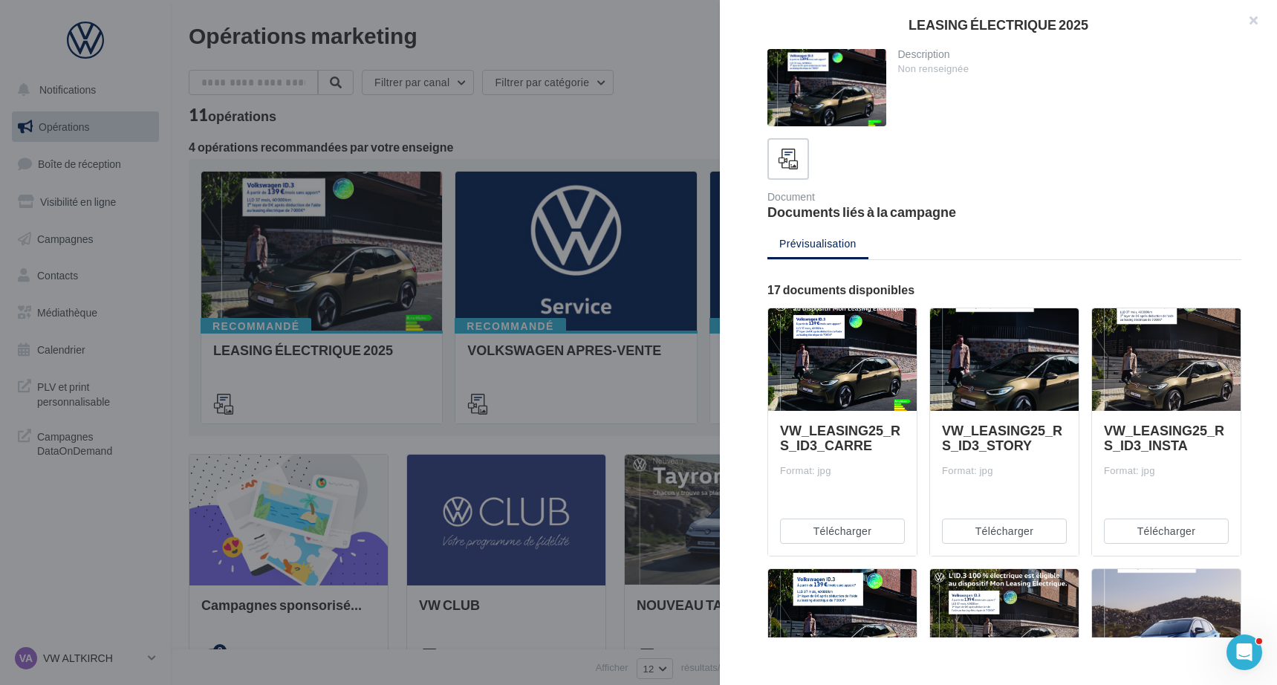
scroll to position [228, 0]
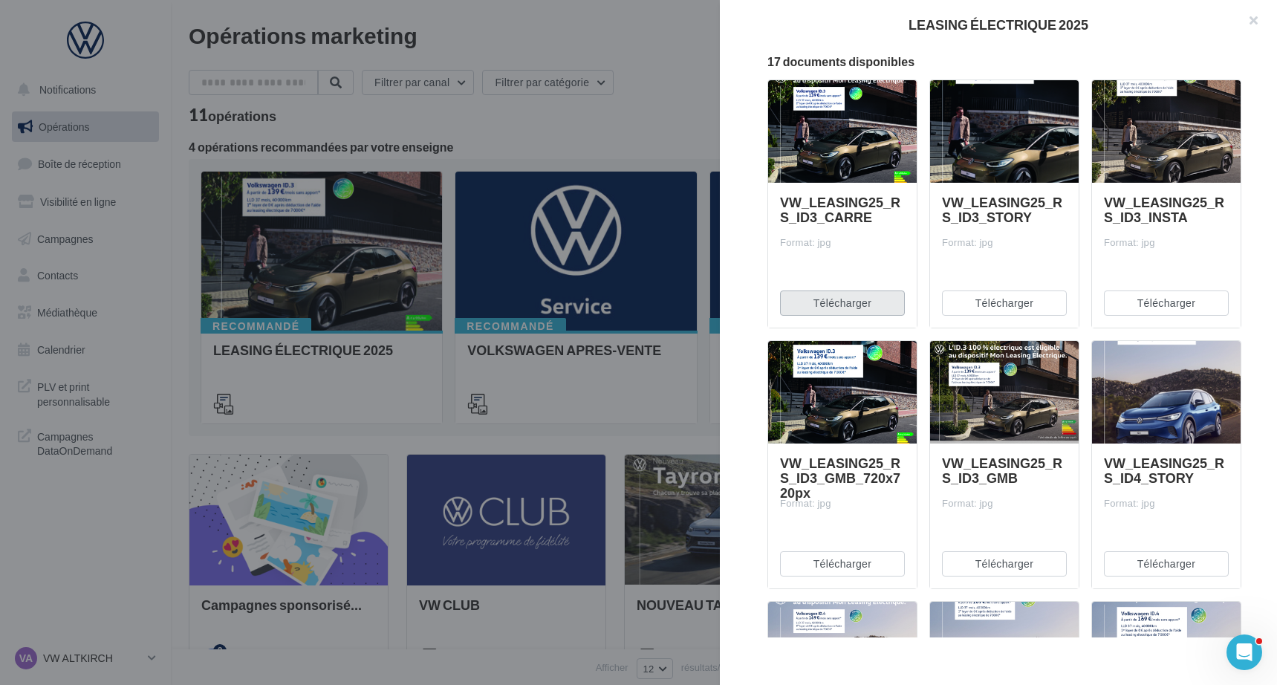
click at [865, 299] on button "Télécharger" at bounding box center [842, 302] width 125 height 25
